Goal: Navigation & Orientation: Go to known website

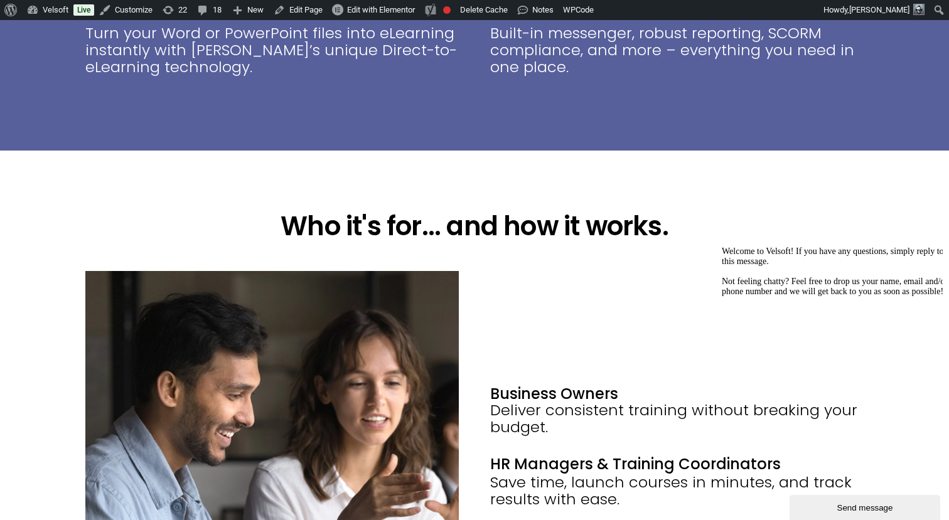
scroll to position [1566, 0]
